Goal: Information Seeking & Learning: Learn about a topic

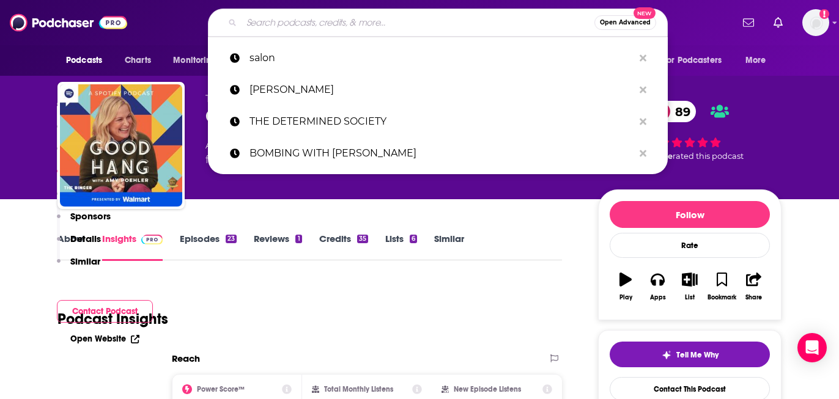
scroll to position [1173, 0]
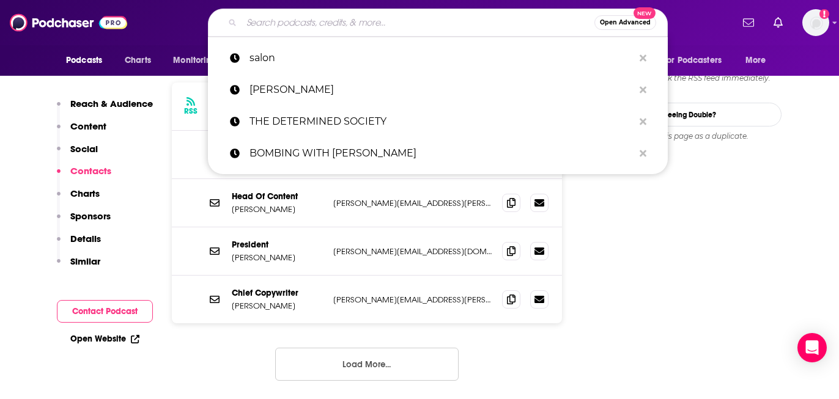
type input "[PERSON_NAME]"
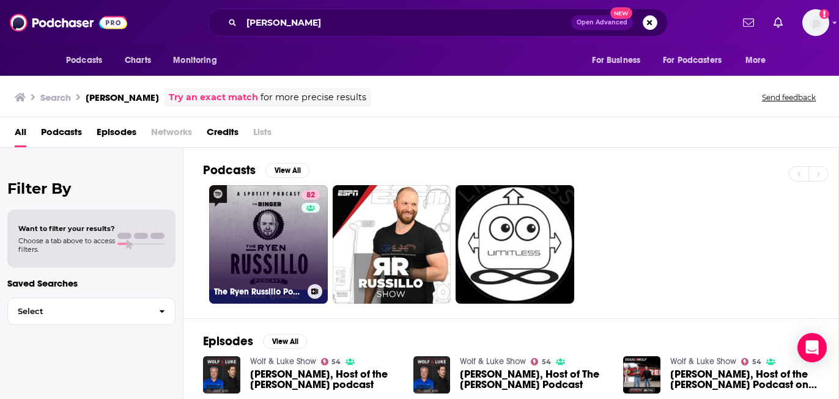
click at [264, 225] on link "82 The [PERSON_NAME] Podcast" at bounding box center [268, 244] width 119 height 119
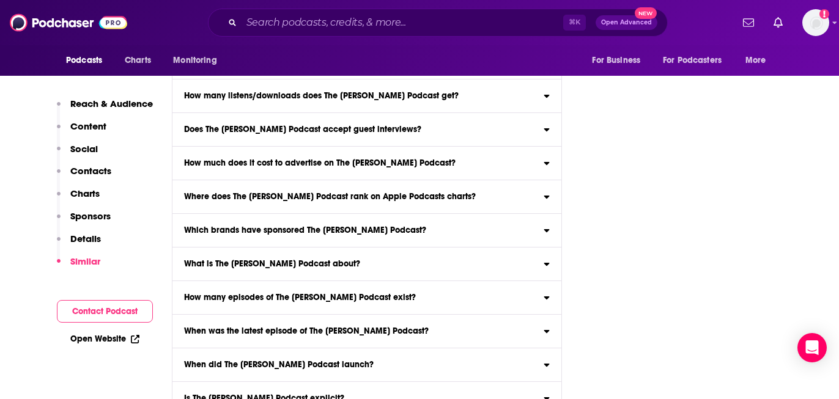
scroll to position [5353, 0]
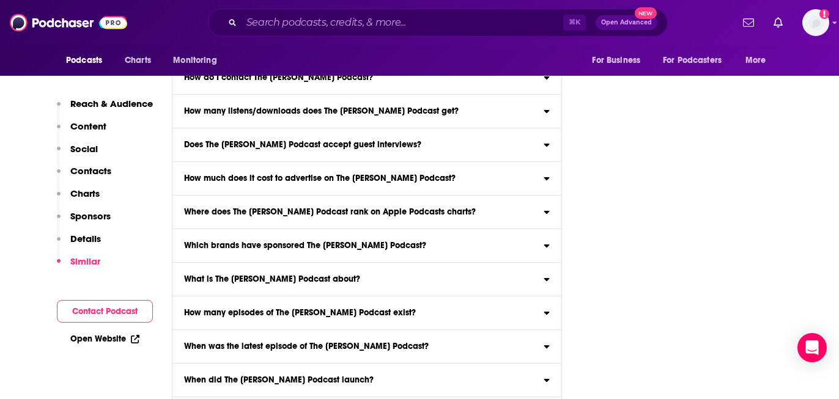
click at [549, 273] on icon at bounding box center [547, 278] width 6 height 10
click at [0, 0] on input "What is The [PERSON_NAME] Podcast about? Here is the podcast description for Th…" at bounding box center [0, 0] width 0 height 0
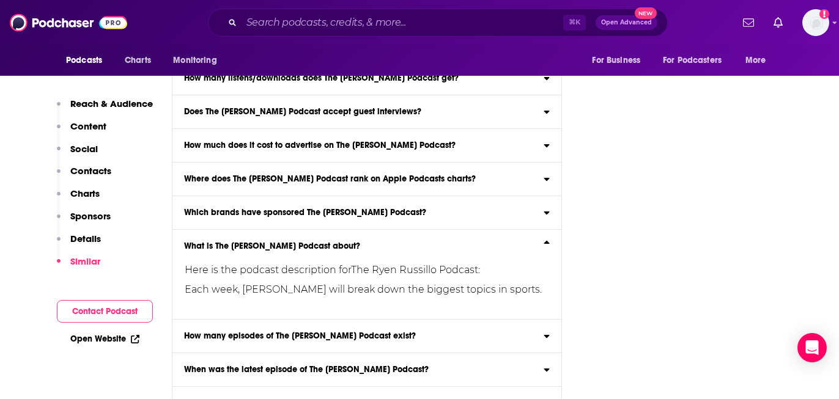
scroll to position [5379, 0]
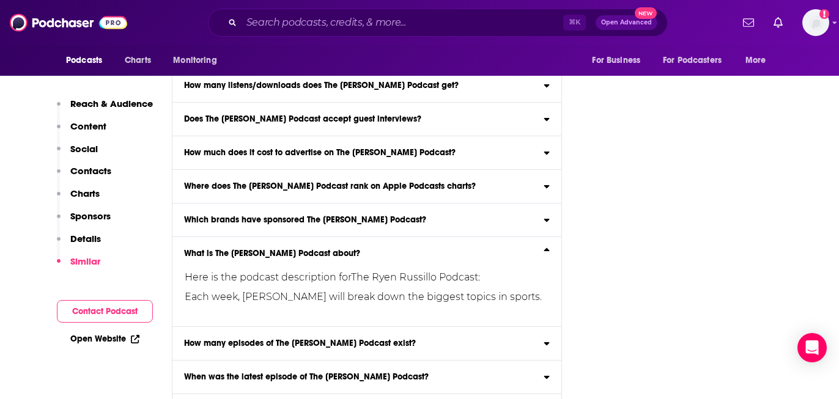
click at [549, 247] on icon at bounding box center [547, 252] width 6 height 10
click at [0, 0] on input "What is The [PERSON_NAME] Podcast about? Here is the podcast description for Th…" at bounding box center [0, 0] width 0 height 0
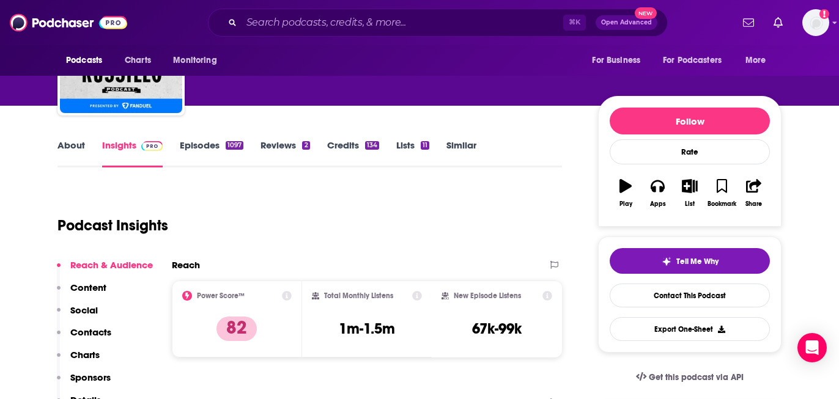
scroll to position [14, 0]
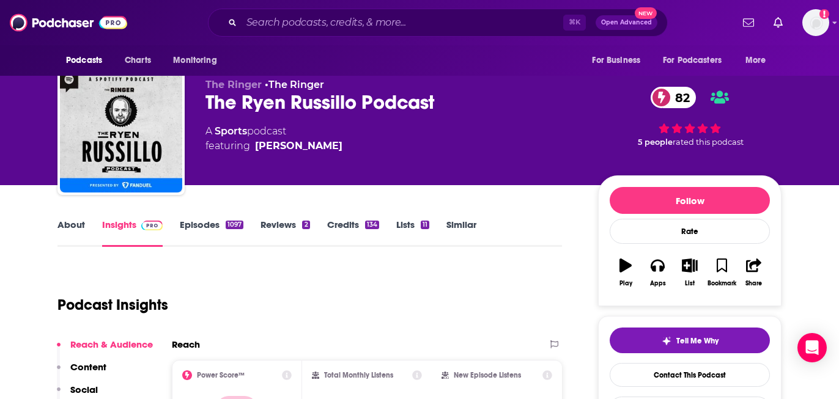
click at [203, 229] on link "Episodes 1097" at bounding box center [212, 233] width 64 height 28
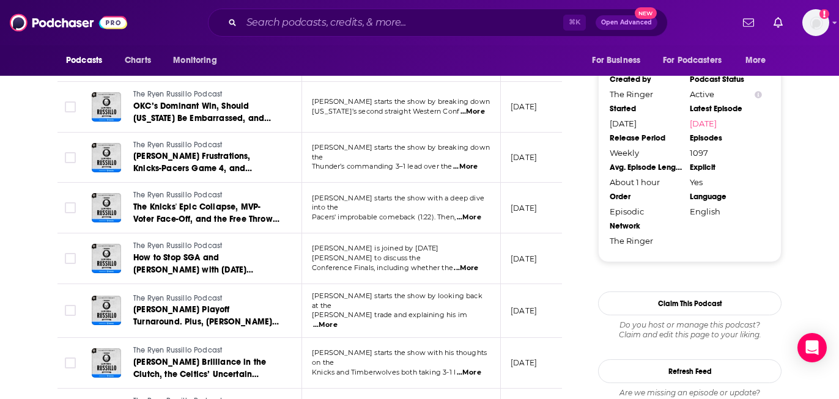
scroll to position [1278, 0]
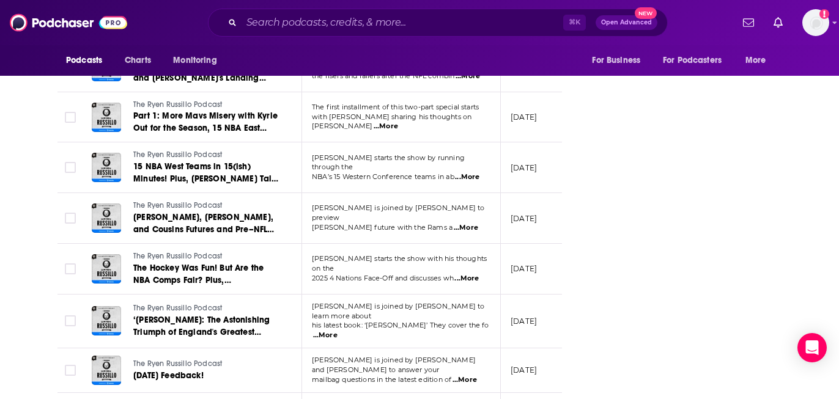
scroll to position [2502, 0]
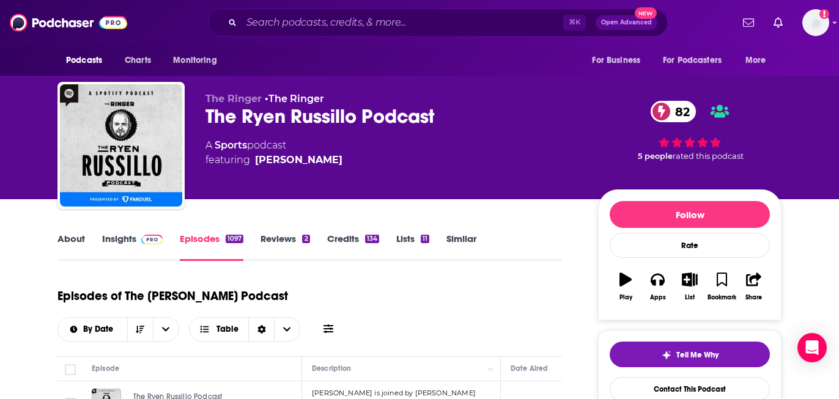
scroll to position [0, 0]
click at [291, 239] on link "Reviews 2" at bounding box center [285, 247] width 49 height 28
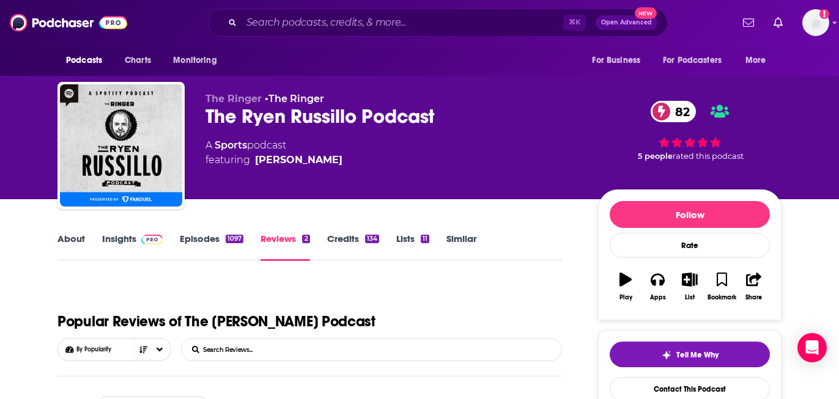
click at [416, 248] on link "Lists 11" at bounding box center [412, 247] width 33 height 28
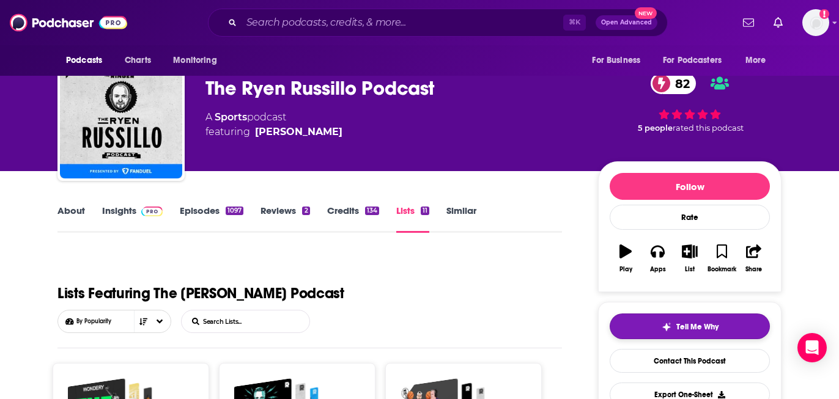
scroll to position [133, 0]
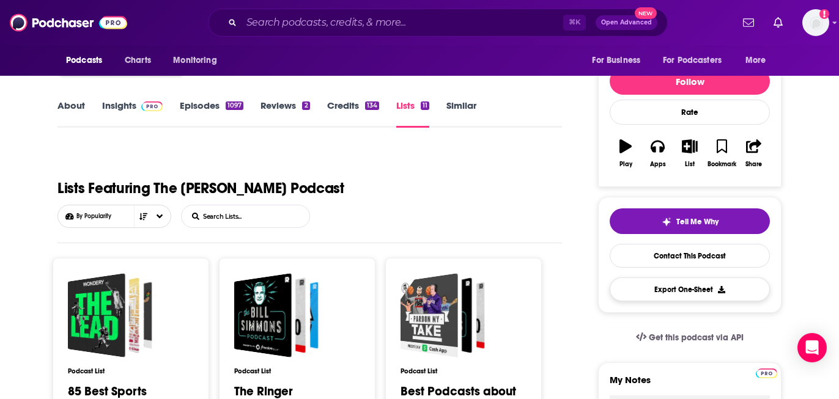
click at [690, 297] on button "Export One-Sheet" at bounding box center [690, 290] width 160 height 24
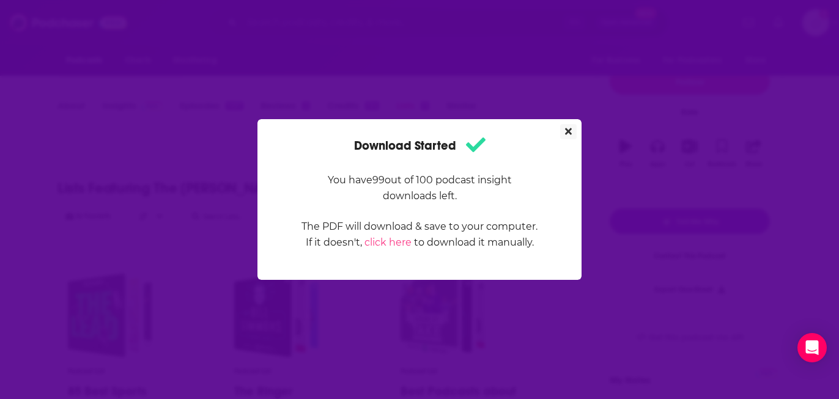
scroll to position [0, 0]
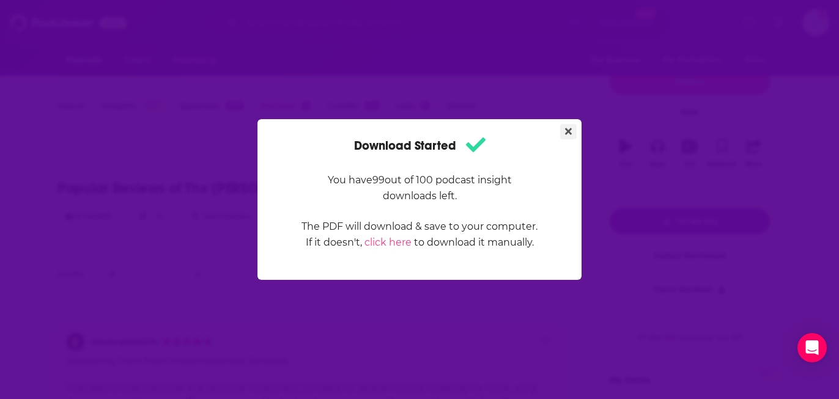
click at [570, 130] on icon "Close" at bounding box center [568, 131] width 7 height 7
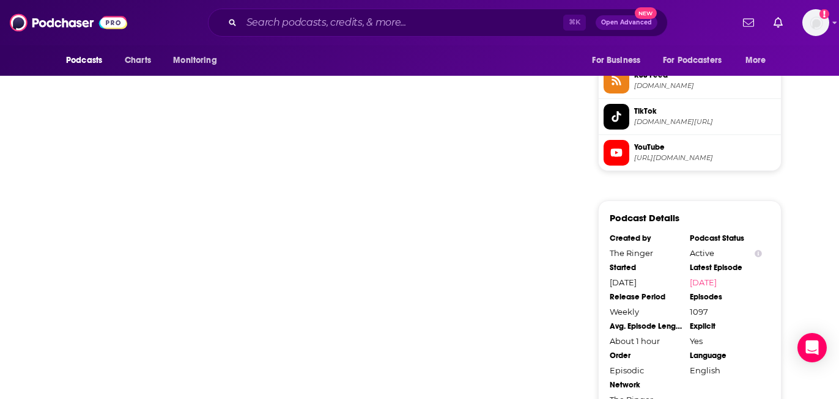
scroll to position [1129, 0]
